Goal: Find specific page/section: Find specific page/section

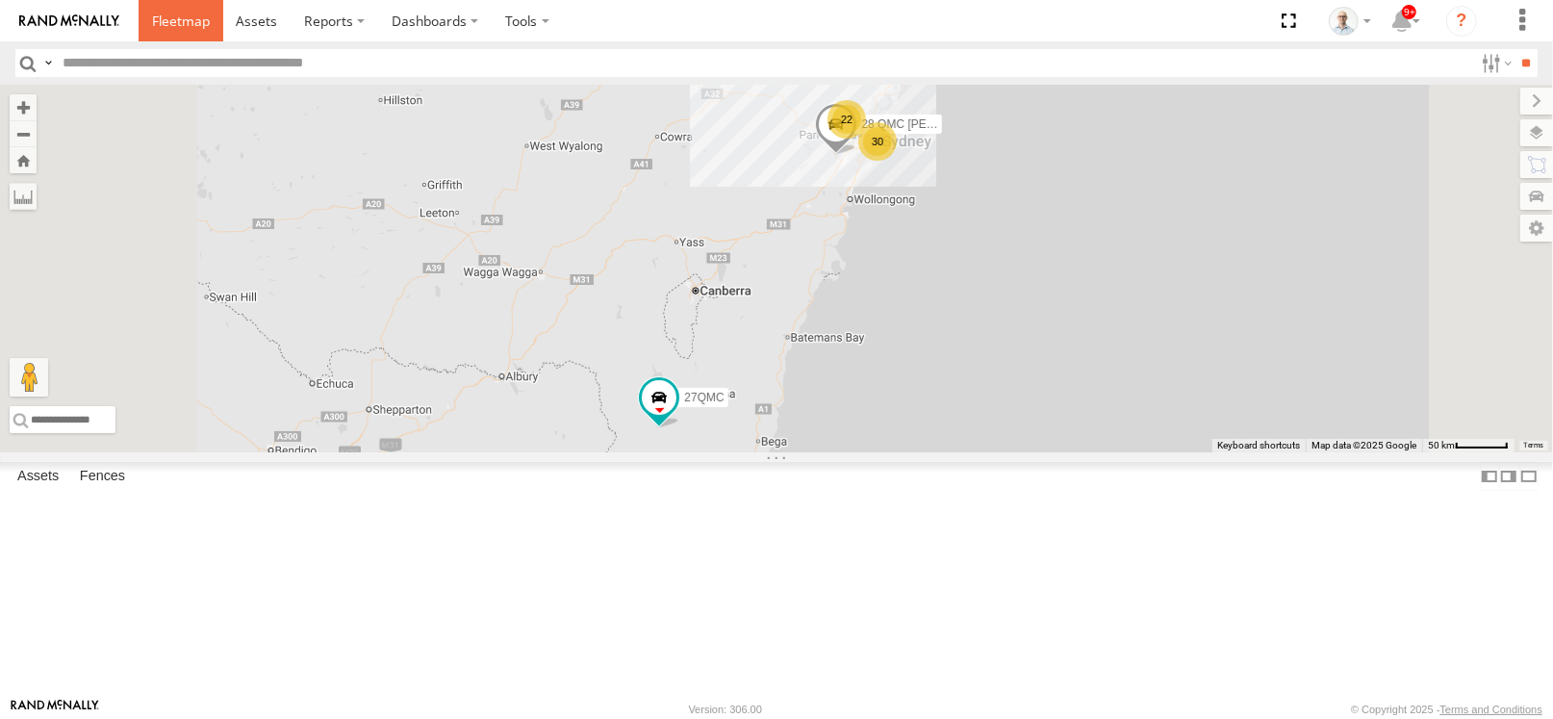
click at [191, 25] on span at bounding box center [181, 21] width 58 height 18
click at [871, 136] on div "22" at bounding box center [851, 116] width 38 height 38
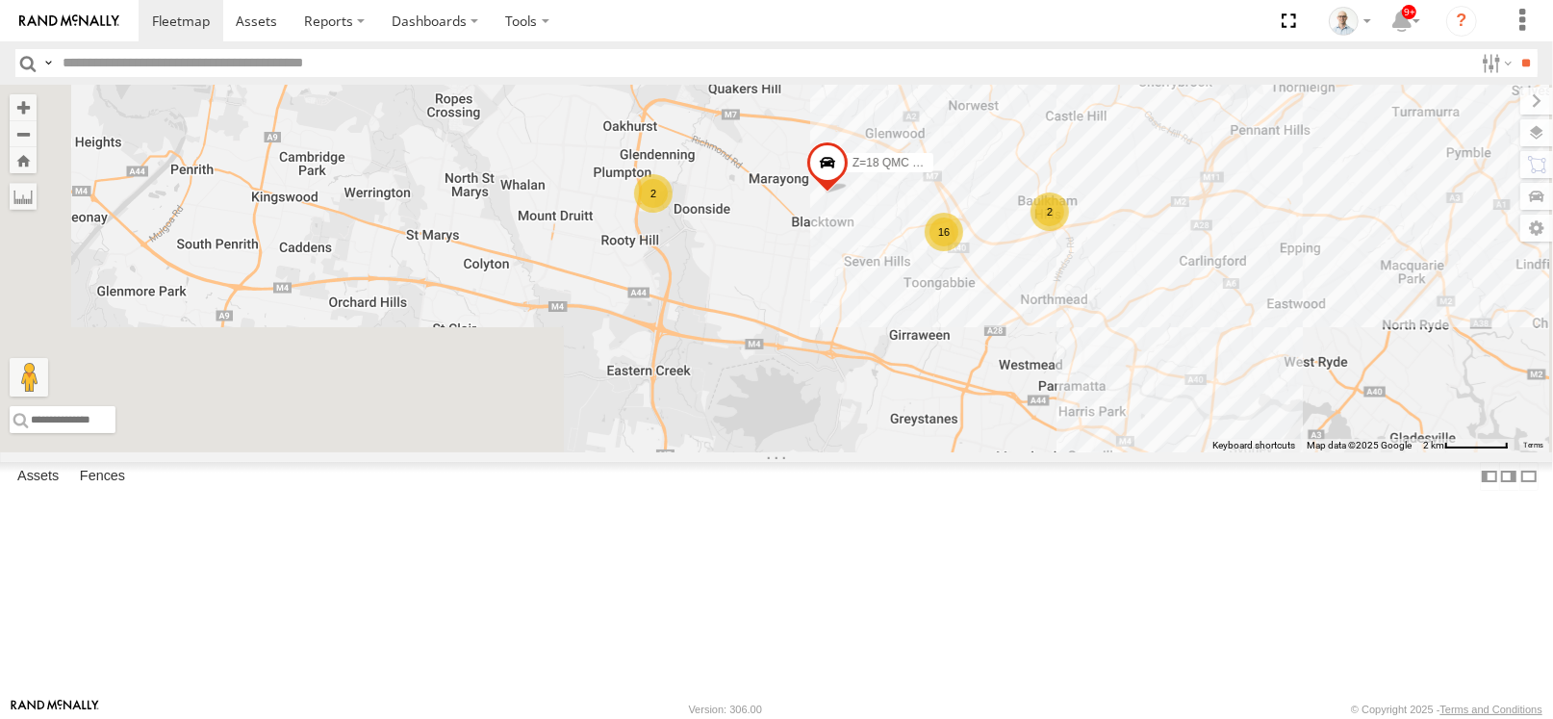
drag, startPoint x: 972, startPoint y: 395, endPoint x: 1039, endPoint y: 157, distance: 247.0
click at [1036, 150] on div "28 QMC [PERSON_NAME] 27QMC 16 # KS75A 2 06QMC -Spare Z=18 QMC Written off 2" at bounding box center [776, 269] width 1553 height 368
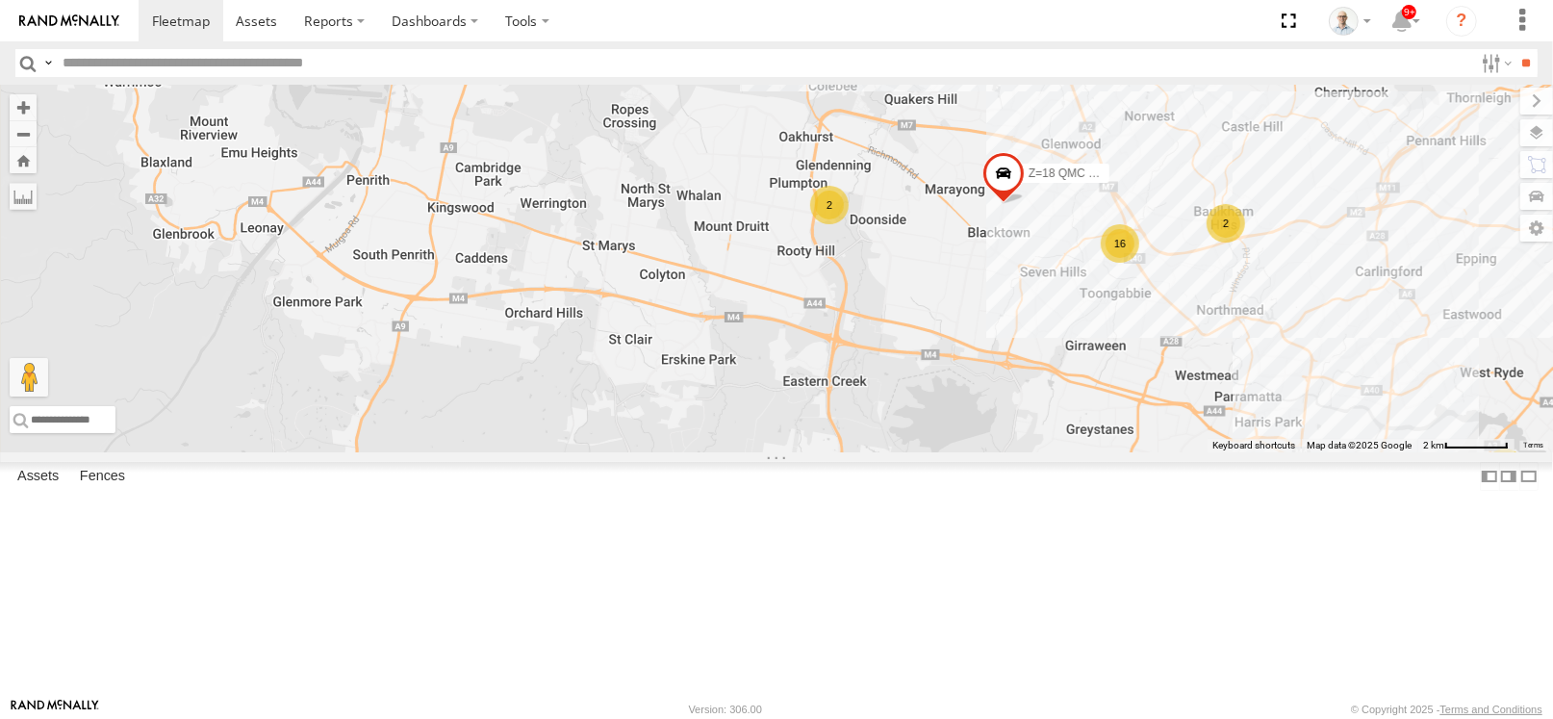
drag, startPoint x: 942, startPoint y: 354, endPoint x: 1037, endPoint y: 359, distance: 95.4
click at [1037, 359] on div "28 QMC [PERSON_NAME] 27QMC 16 # KS75A 2 06QMC -Spare Z=18 QMC Written off 2 3" at bounding box center [776, 269] width 1553 height 368
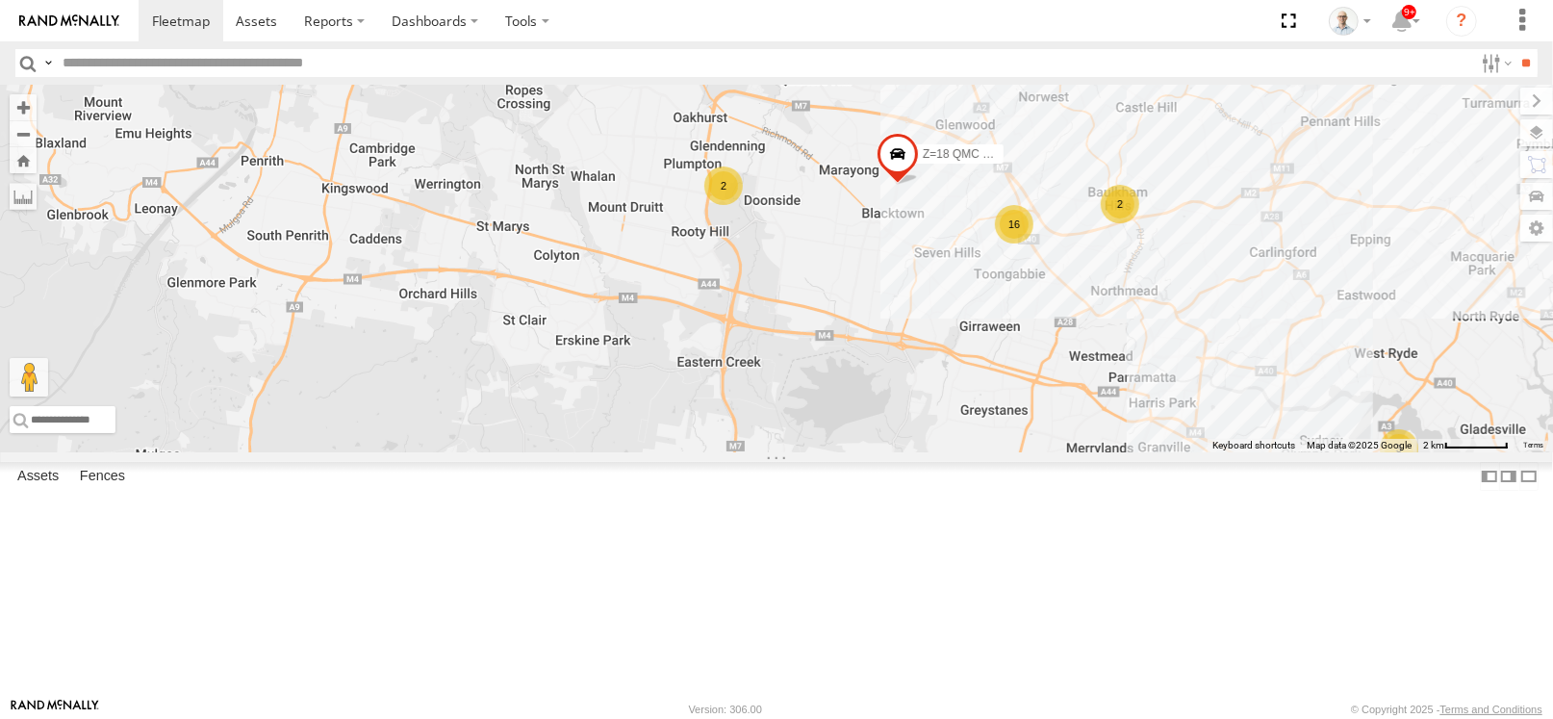
click at [1033, 243] on div "16" at bounding box center [1014, 224] width 38 height 38
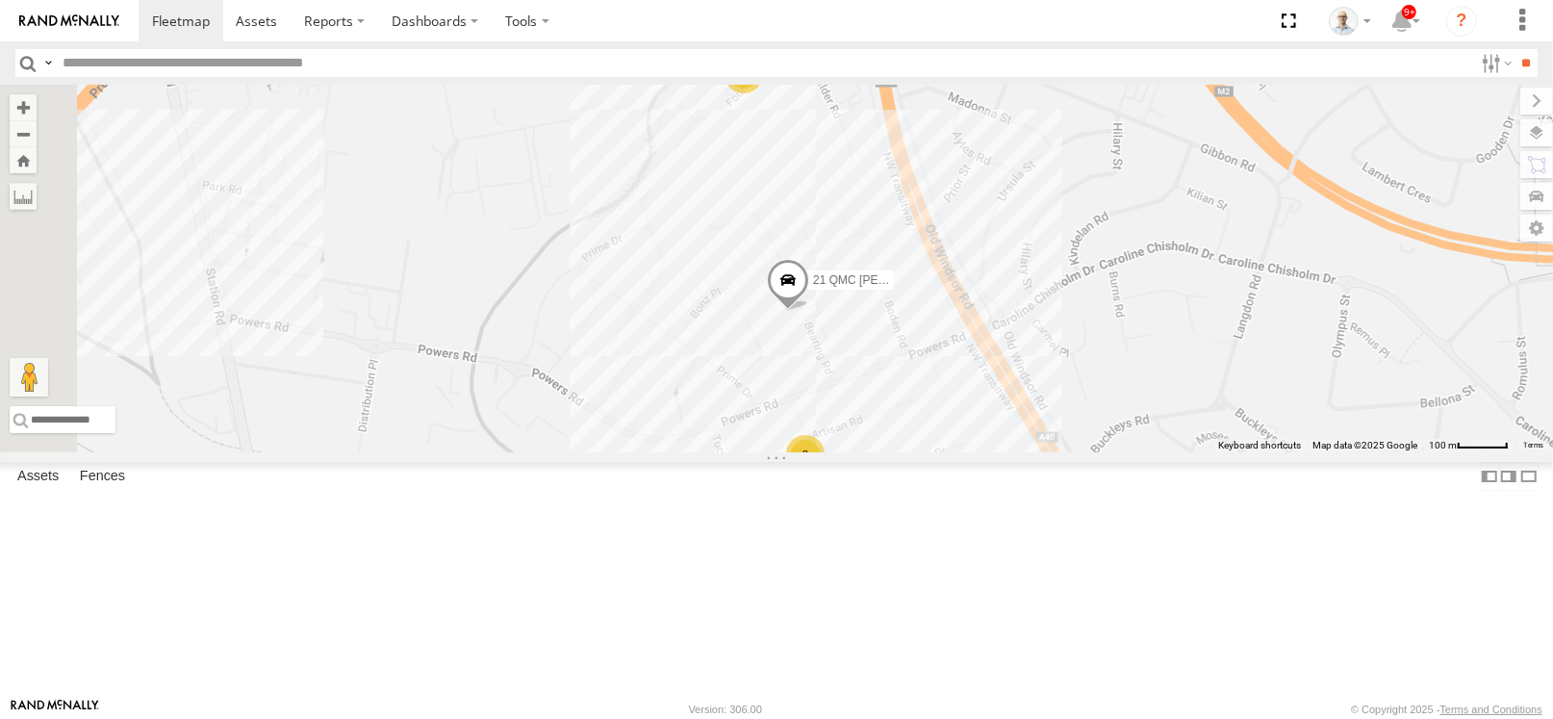
click at [825, 473] on div "8" at bounding box center [805, 454] width 38 height 38
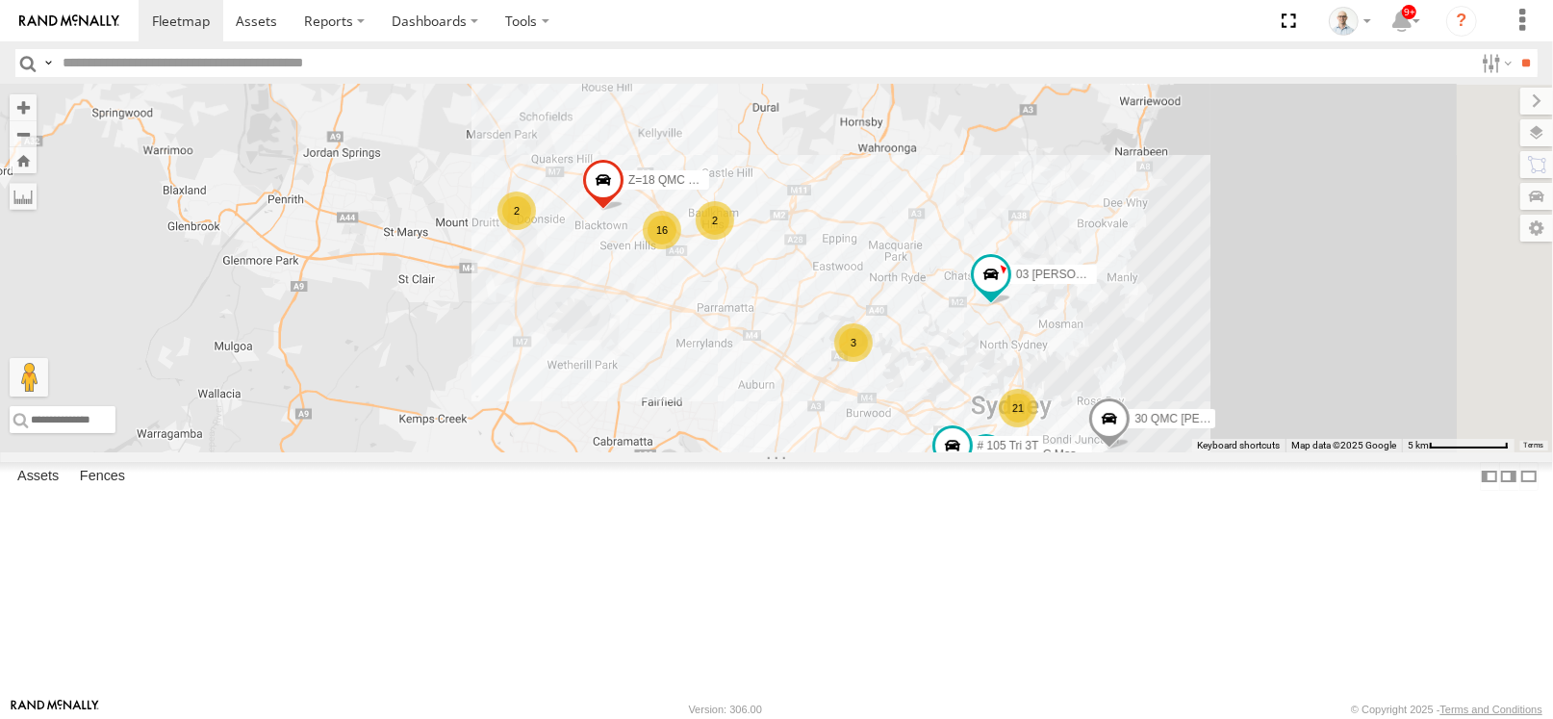
drag, startPoint x: 1081, startPoint y: 435, endPoint x: 985, endPoint y: 304, distance: 161.9
click at [985, 304] on div "28 QMC [PERSON_NAME] 27QMC # KS75A 06QMC -Spare Z=18 QMC Written off 21 08QMC M…" at bounding box center [776, 269] width 1553 height 368
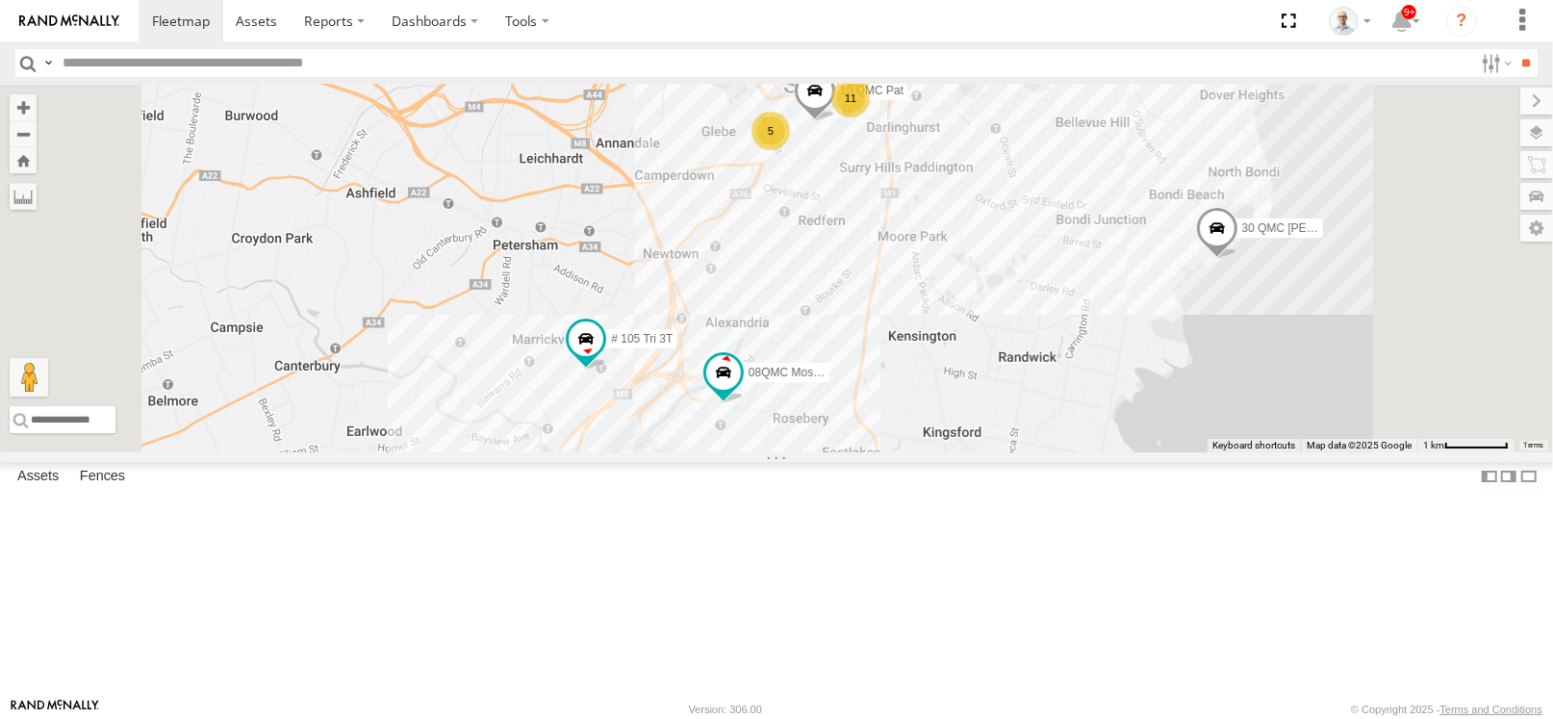
drag, startPoint x: 1088, startPoint y: 279, endPoint x: 1023, endPoint y: 415, distance: 150.6
click at [1023, 415] on div "28 QMC [PERSON_NAME] 27QMC # KS75A 06QMC -Spare Z=18 QMC Written off 08QMC Most…" at bounding box center [776, 269] width 1553 height 368
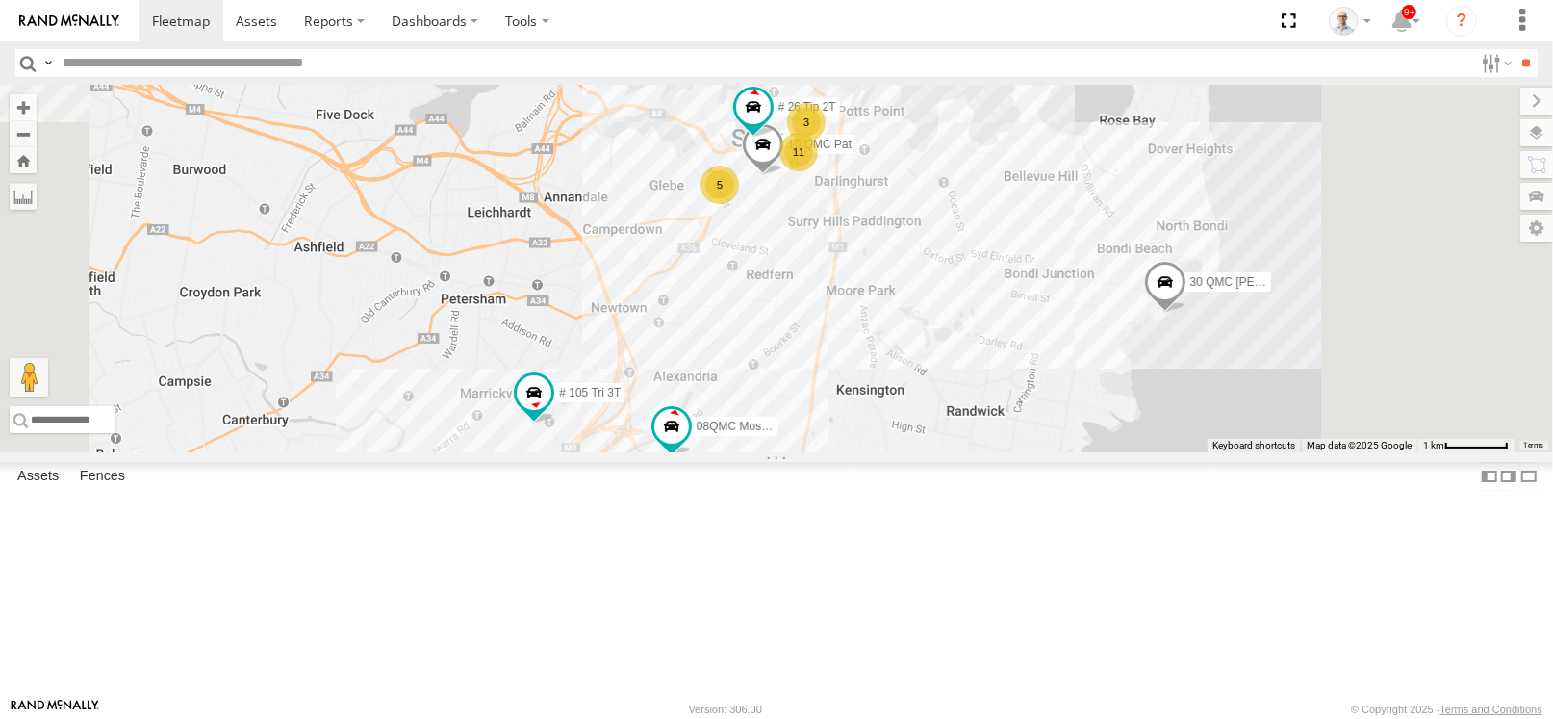
drag, startPoint x: 973, startPoint y: 210, endPoint x: 927, endPoint y: 250, distance: 61.4
click at [927, 250] on div "28 QMC [PERSON_NAME] 27QMC # KS75A 06QMC -Spare Z=18 QMC Written off 08QMC Most…" at bounding box center [776, 269] width 1553 height 368
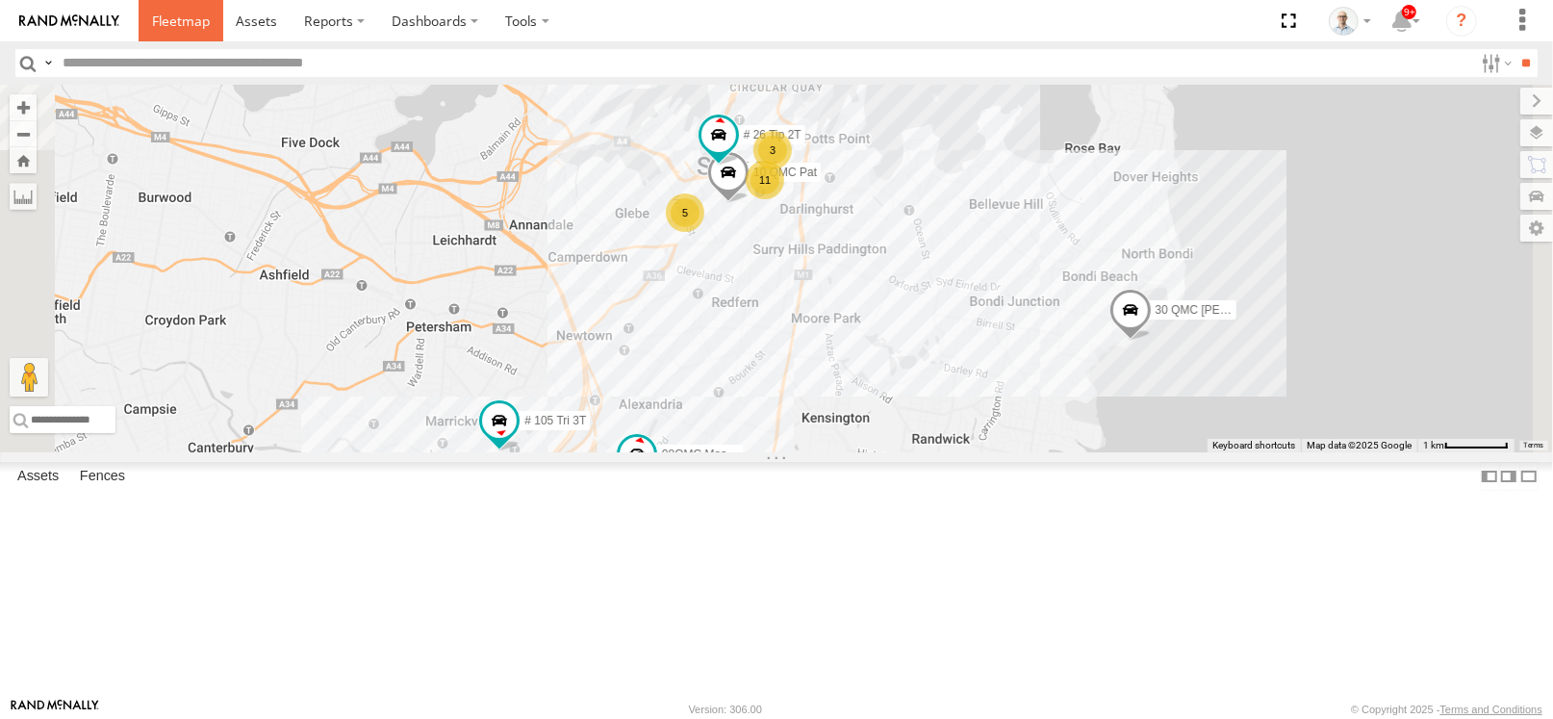
click at [166, 28] on span at bounding box center [181, 21] width 58 height 18
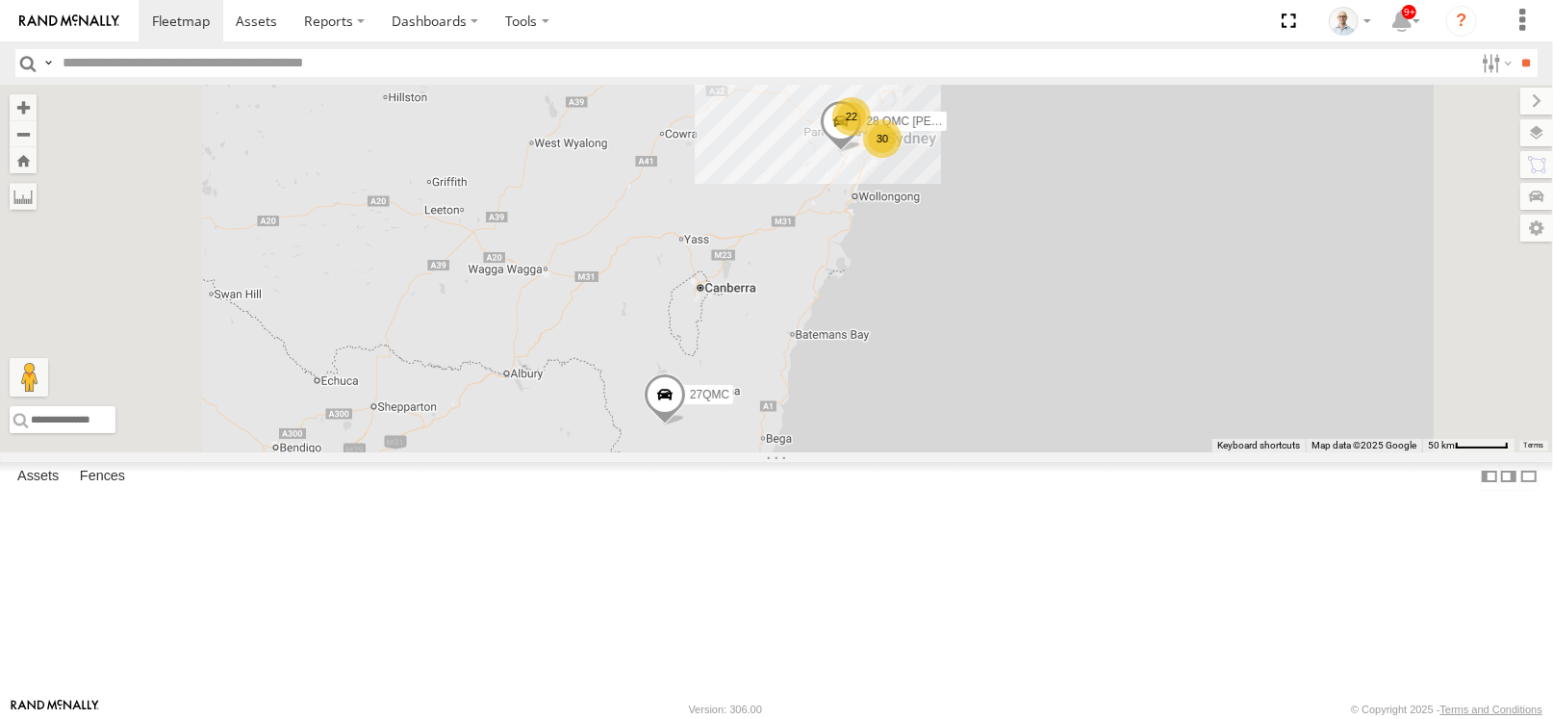
click at [871, 136] on div "22" at bounding box center [851, 116] width 38 height 38
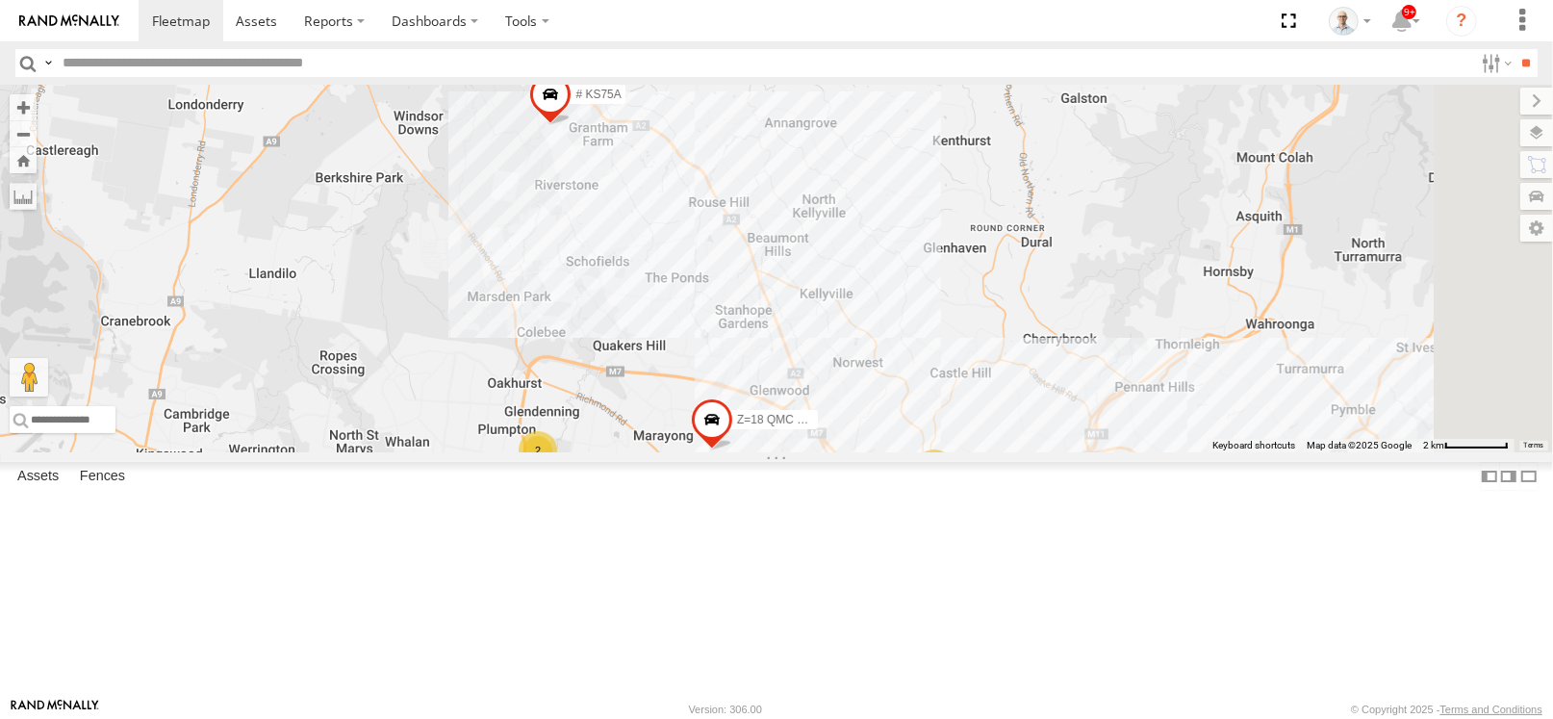
drag, startPoint x: 1211, startPoint y: 358, endPoint x: 956, endPoint y: 203, distance: 298.4
click at [956, 204] on div "28 QMC [PERSON_NAME] 27QMC 16 # KS75A 2 06QMC -Spare Z=18 QMC Written off 2" at bounding box center [776, 269] width 1553 height 368
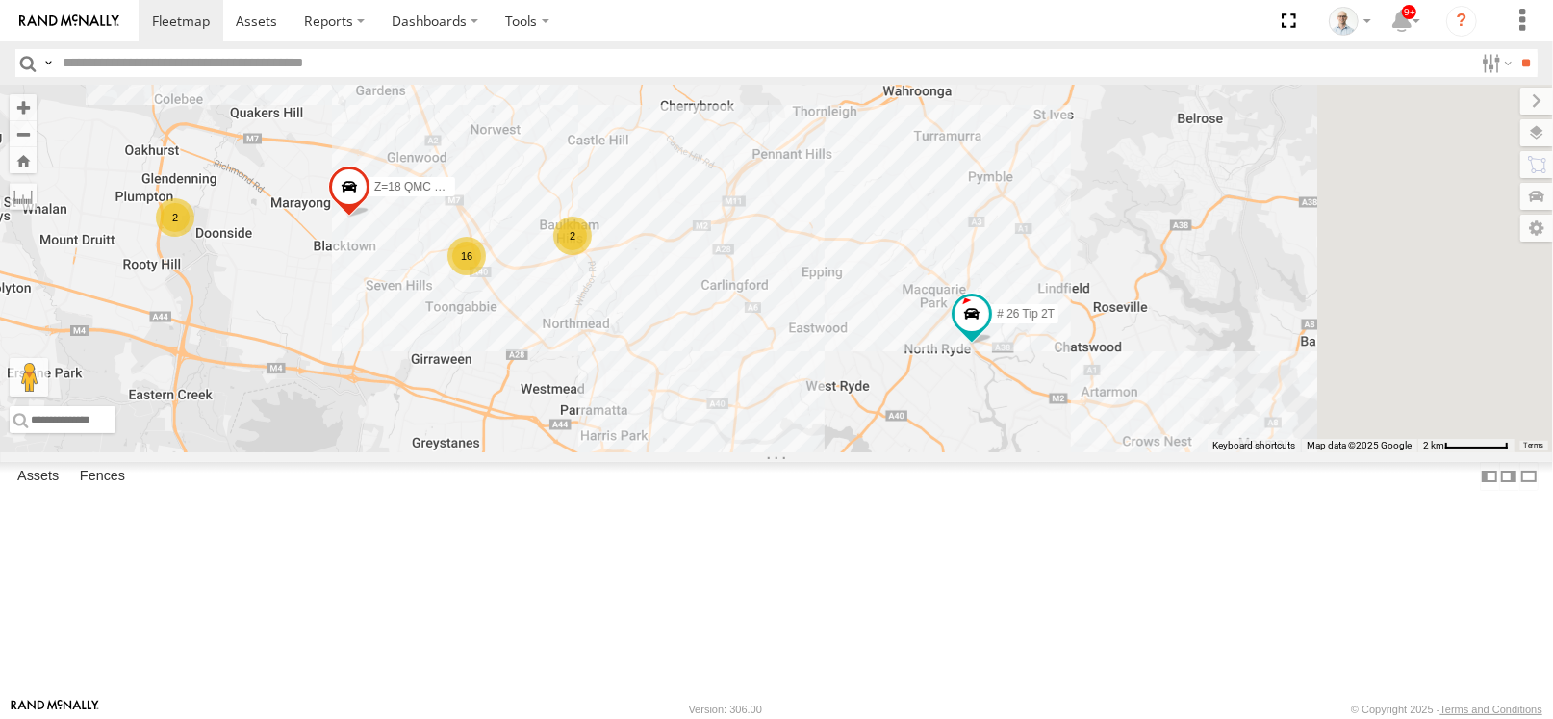
drag, startPoint x: 1118, startPoint y: 486, endPoint x: 975, endPoint y: 393, distance: 171.1
click at [1000, 405] on div "28 QMC Nathan 27QMC 16 # KS75A 2 06QMC -Spare Z=18 QMC Written off 2 # 26 Tip 2…" at bounding box center [776, 269] width 1553 height 368
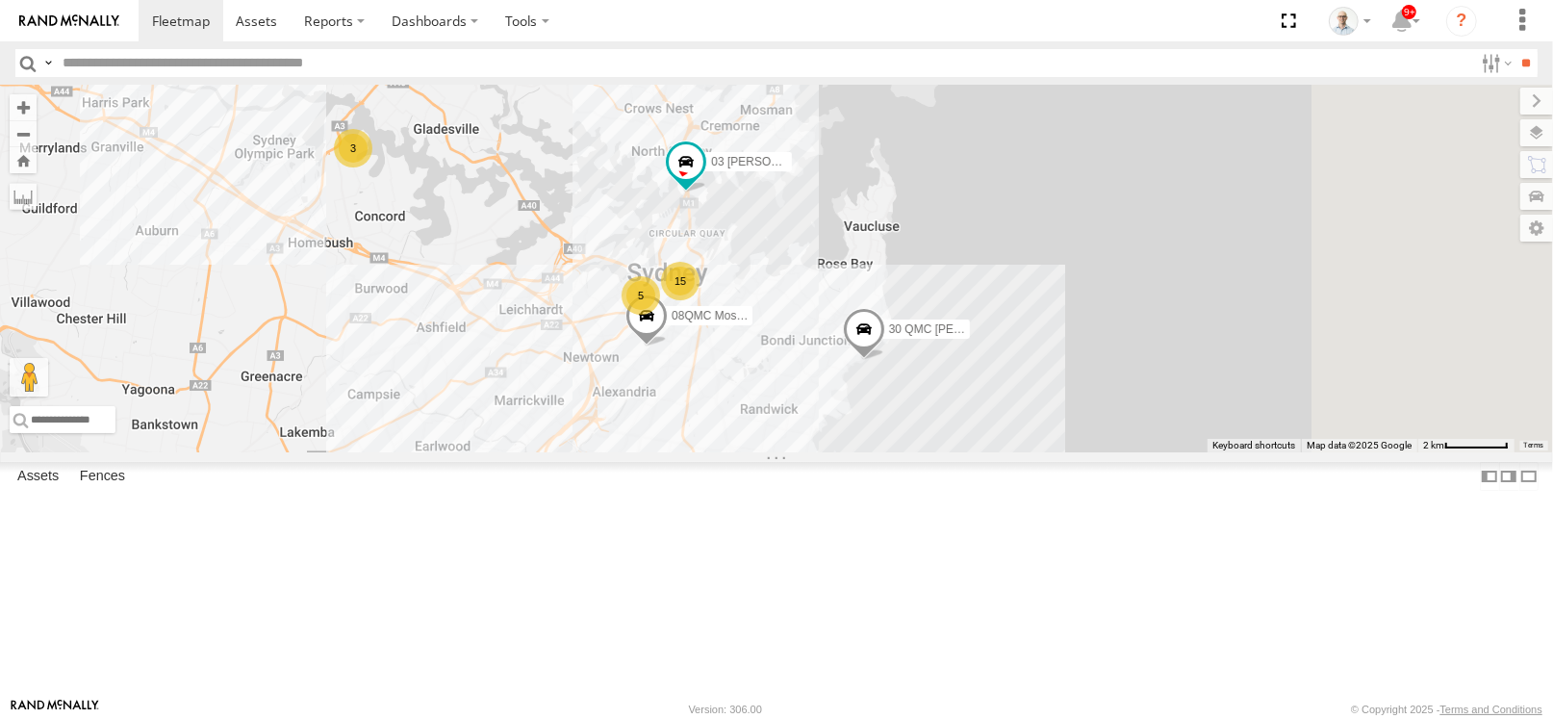
drag, startPoint x: 1407, startPoint y: 499, endPoint x: 1034, endPoint y: 238, distance: 455.1
click at [1034, 238] on div "28 QMC Nathan 27QMC 16 # KS75A 2 06QMC -Spare Z=18 QMC Written off 2 # 26 Tip 2…" at bounding box center [776, 269] width 1553 height 368
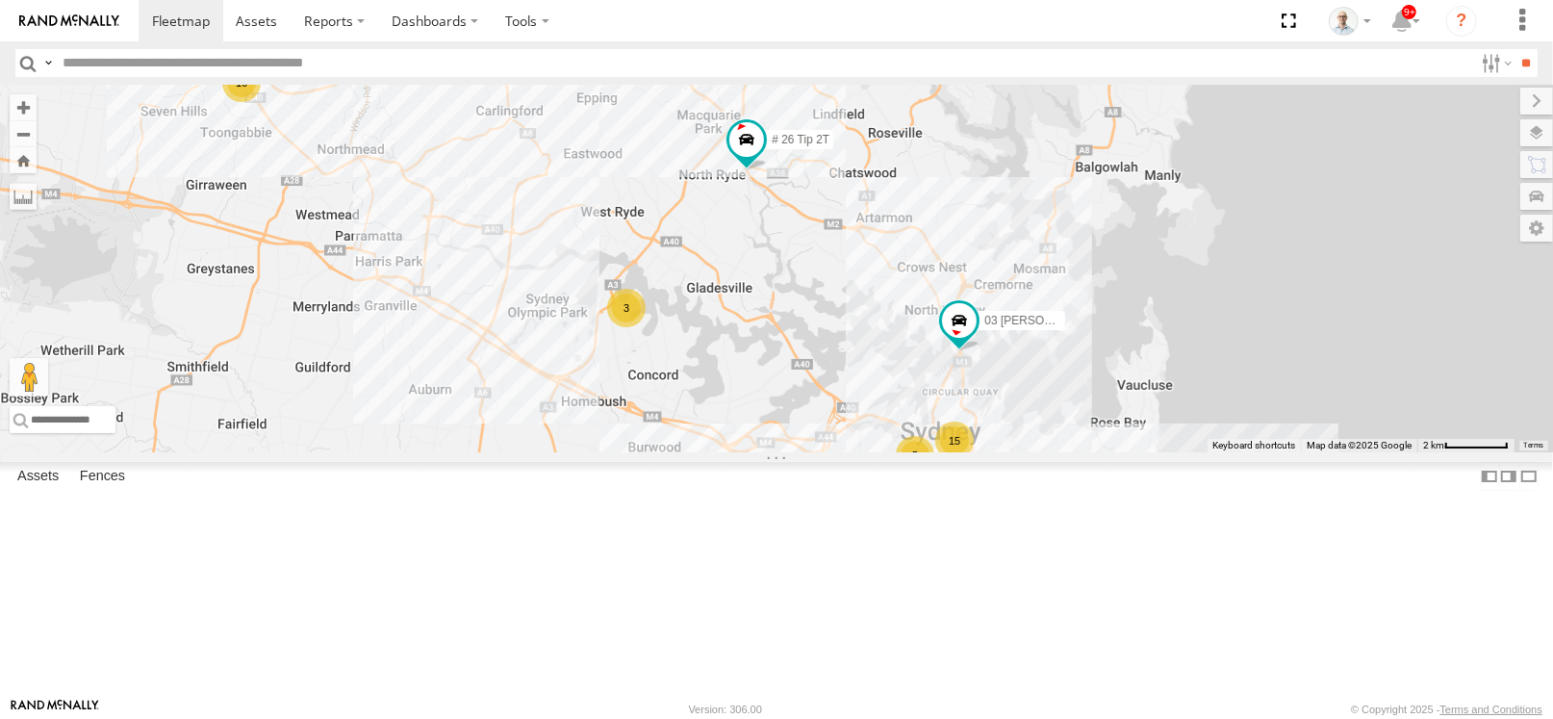
drag, startPoint x: 656, startPoint y: 246, endPoint x: 1376, endPoint y: 624, distance: 813.0
click at [1376, 452] on div "28 QMC Nathan 27QMC 16 # KS75A 2 06QMC -Spare Z=18 QMC Written off 2 # 26 Tip 2…" at bounding box center [776, 269] width 1553 height 368
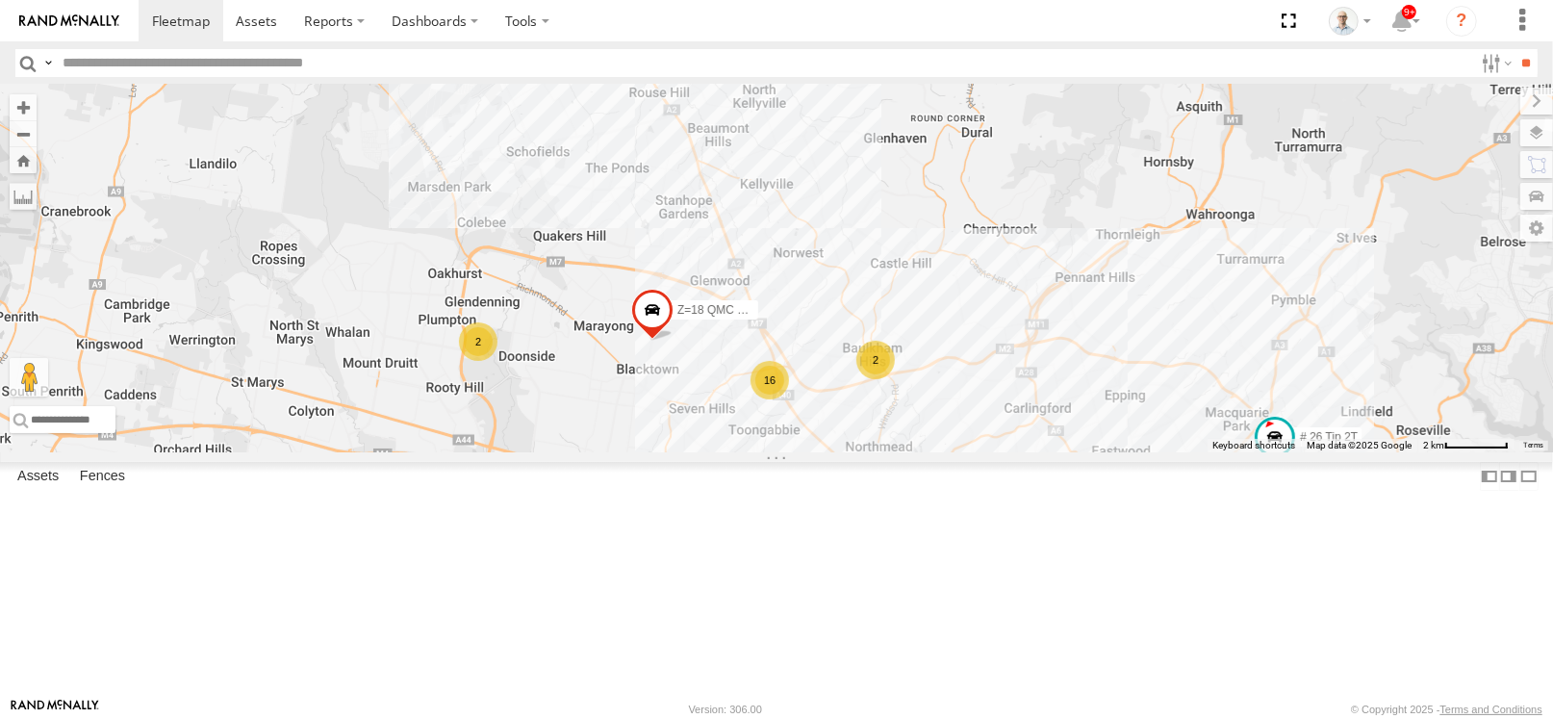
drag, startPoint x: 951, startPoint y: 413, endPoint x: 901, endPoint y: 405, distance: 50.6
click at [900, 403] on div "28 QMC Nathan 27QMC 16 # KS75A 2 06QMC -Spare Z=18 QMC Written off 2 # 26 Tip 2…" at bounding box center [776, 269] width 1553 height 368
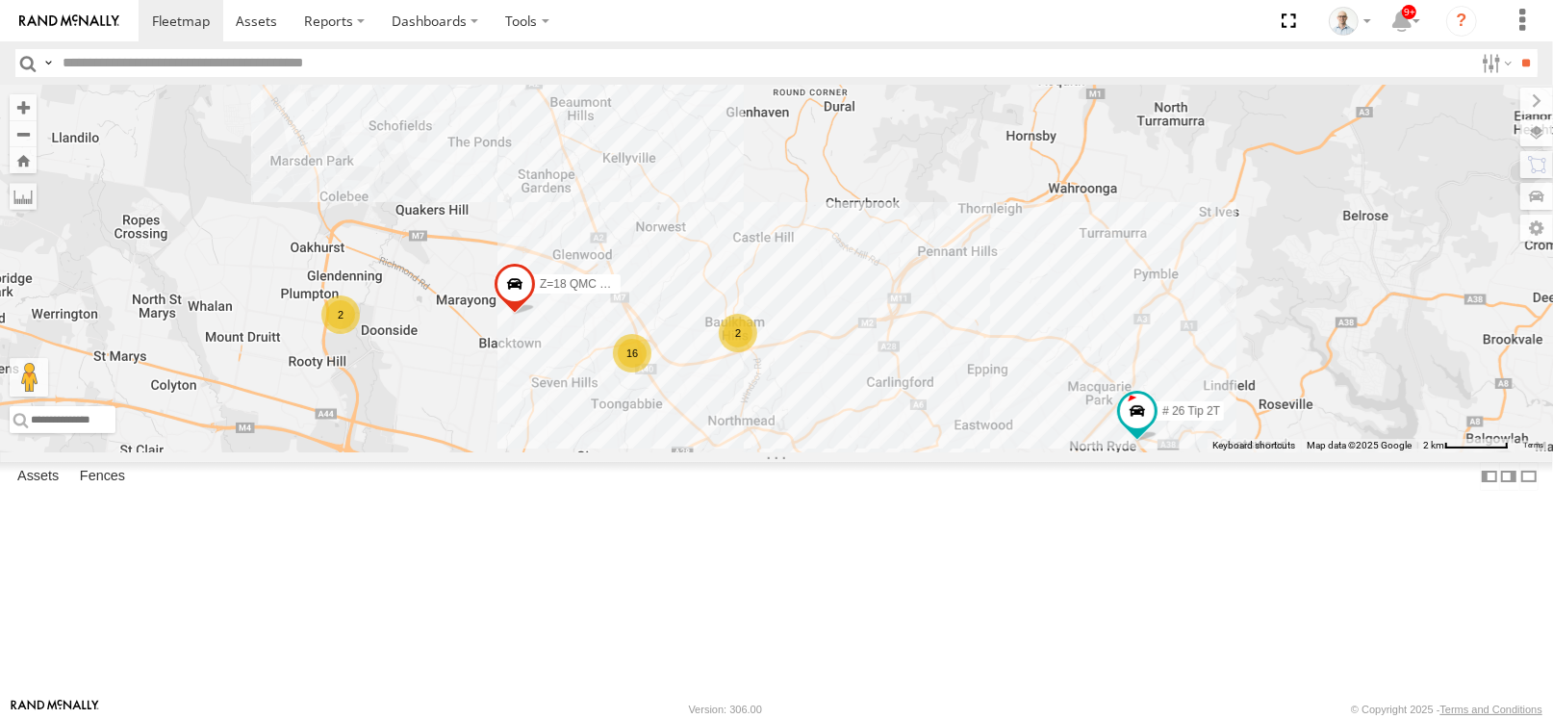
click at [757, 352] on div "2" at bounding box center [738, 333] width 38 height 38
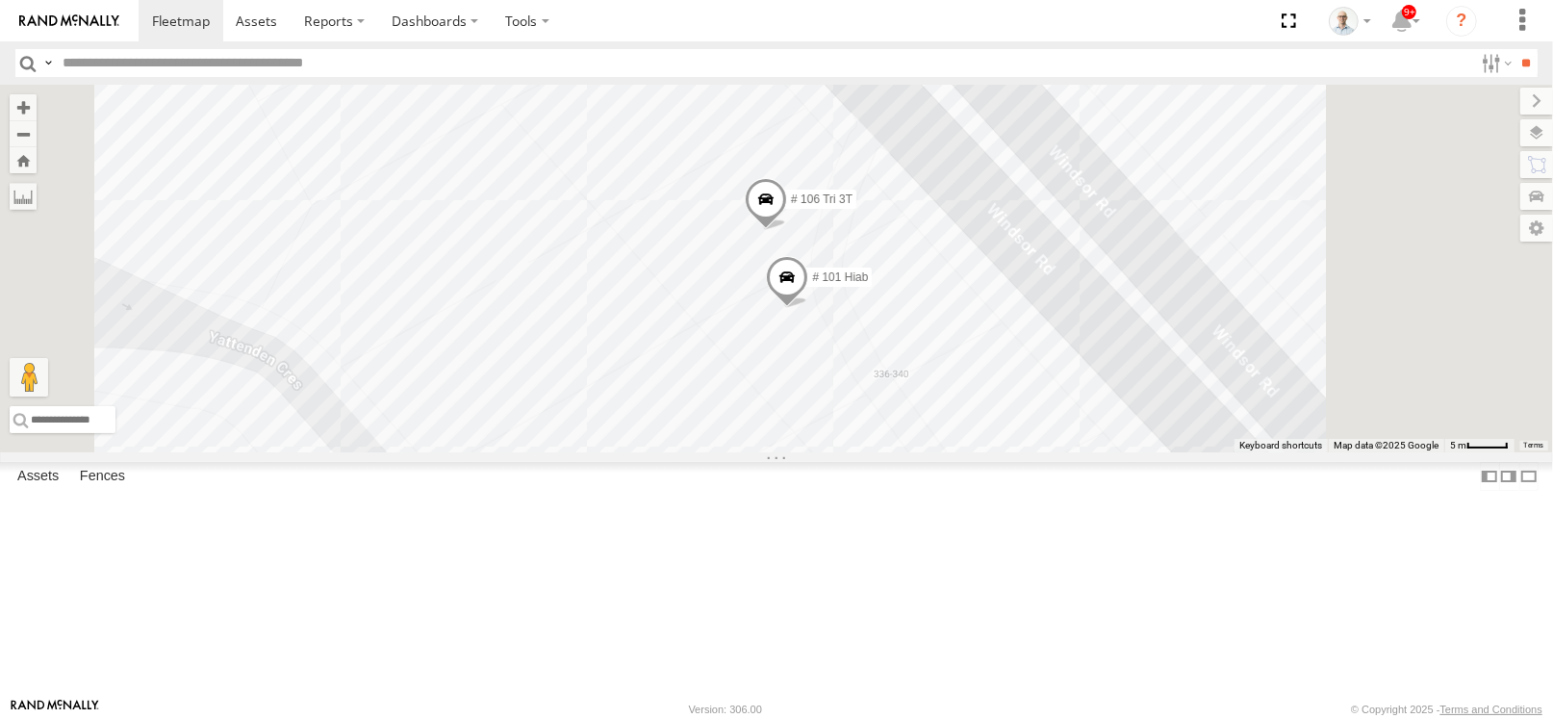
click at [980, 151] on div "28 QMC Nathan 27QMC # KS75A 06QMC -Spare Z=18 QMC Written off # 26 Tip 2T 08QMC…" at bounding box center [776, 269] width 1553 height 368
click at [1395, 151] on div "28 QMC Nathan 27QMC # KS75A 06QMC -Spare Z=18 QMC Written off # 26 Tip 2T 08QMC…" at bounding box center [776, 269] width 1553 height 368
